Goal: Information Seeking & Learning: Learn about a topic

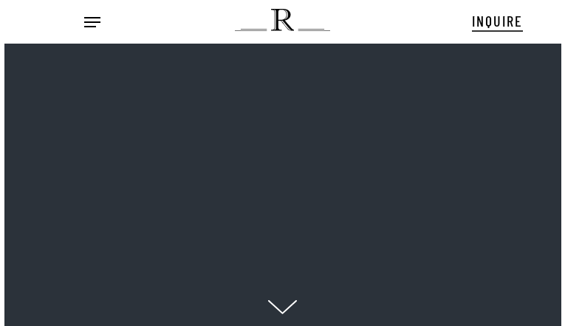
scroll to position [15, 18]
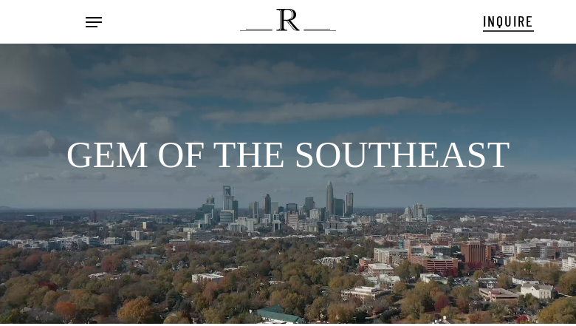
scroll to position [21, 0]
